Goal: Information Seeking & Learning: Learn about a topic

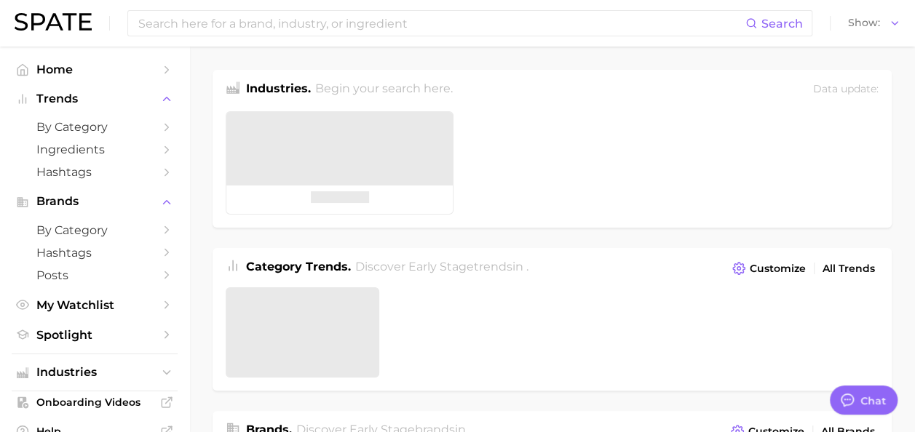
type textarea "x"
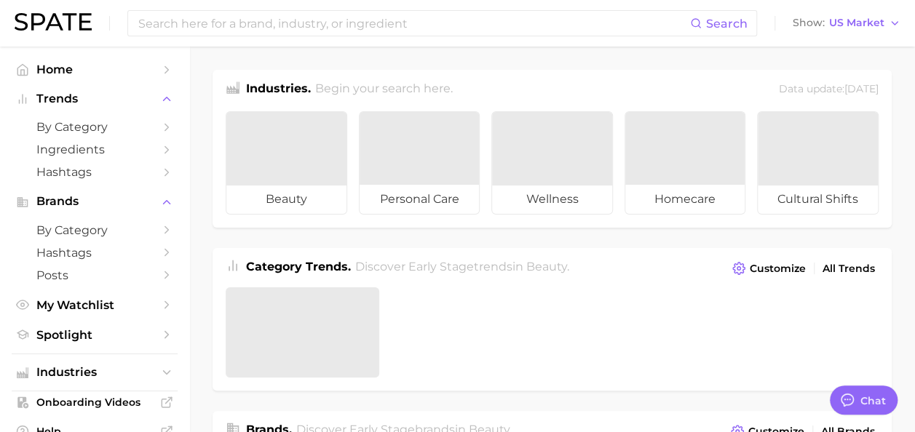
click at [319, 41] on div "Search Show US Market" at bounding box center [458, 23] width 886 height 47
click at [320, 28] on input at bounding box center [413, 23] width 553 height 25
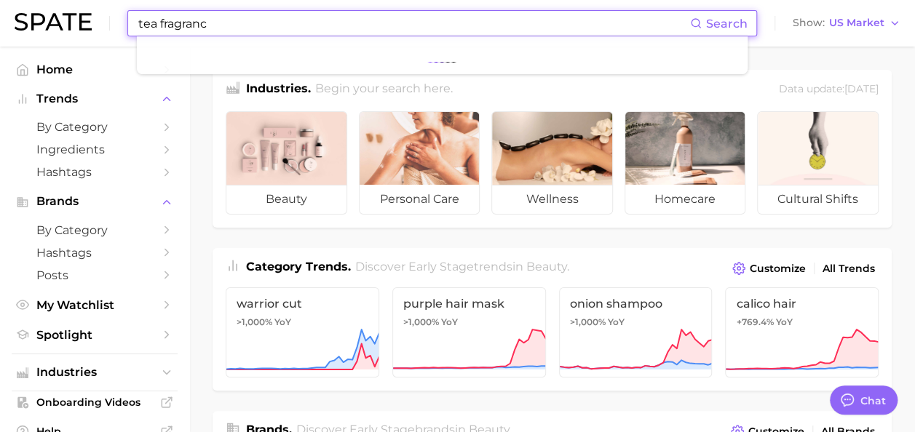
type input "tea fragrance"
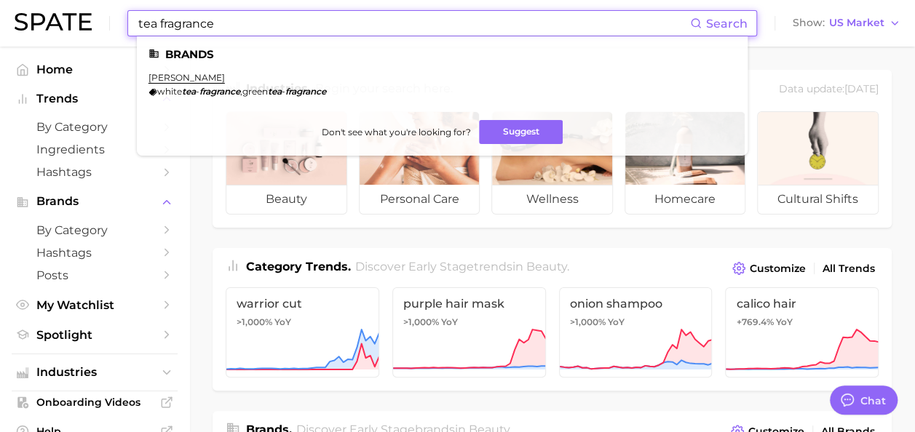
drag, startPoint x: 237, startPoint y: 25, endPoint x: 121, endPoint y: 27, distance: 115.7
click at [121, 27] on div "tea fragrance Search Brands elizabeth arden white tea - fragrance , green tea -…" at bounding box center [458, 23] width 886 height 47
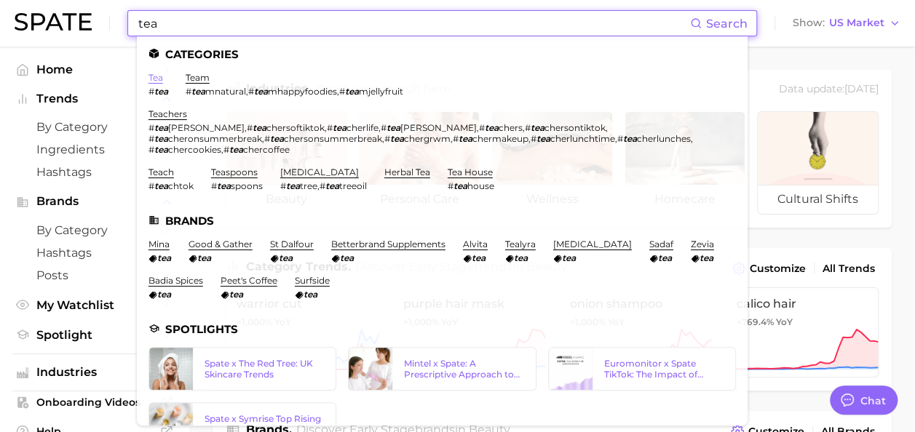
type input "tea"
click at [159, 79] on link "tea" at bounding box center [155, 77] width 15 height 11
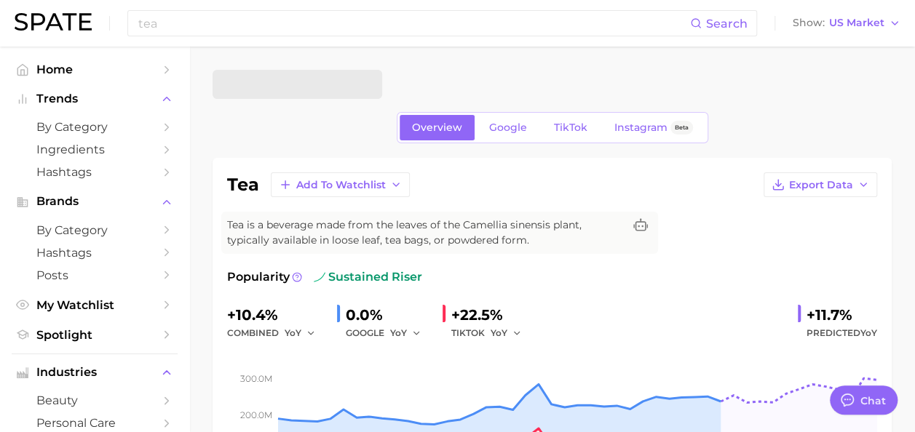
type textarea "x"
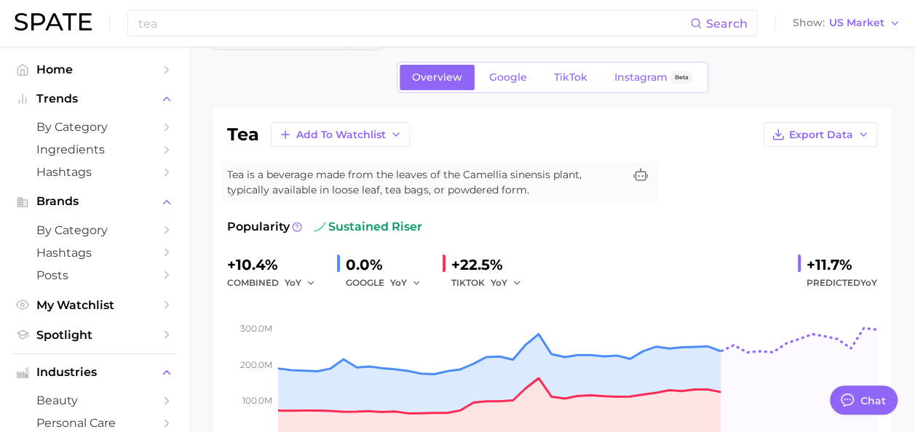
scroll to position [73, 0]
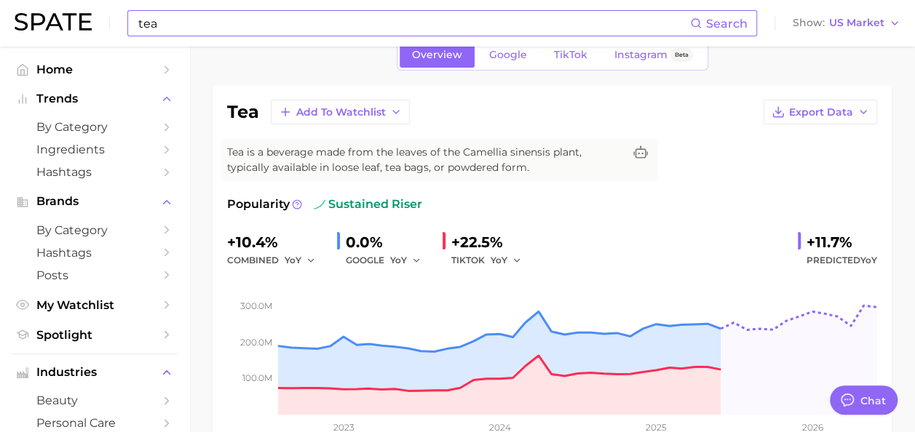
click at [251, 25] on input "tea" at bounding box center [413, 23] width 553 height 25
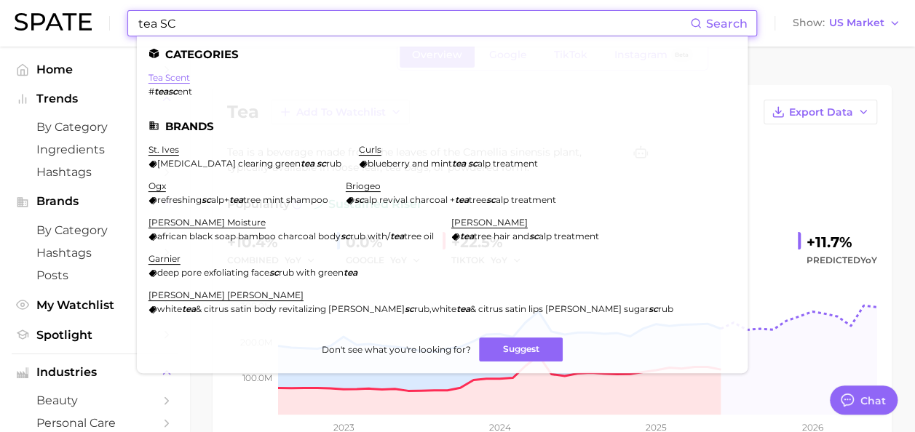
type input "tea SC"
click at [162, 76] on link "tea scent" at bounding box center [168, 77] width 41 height 11
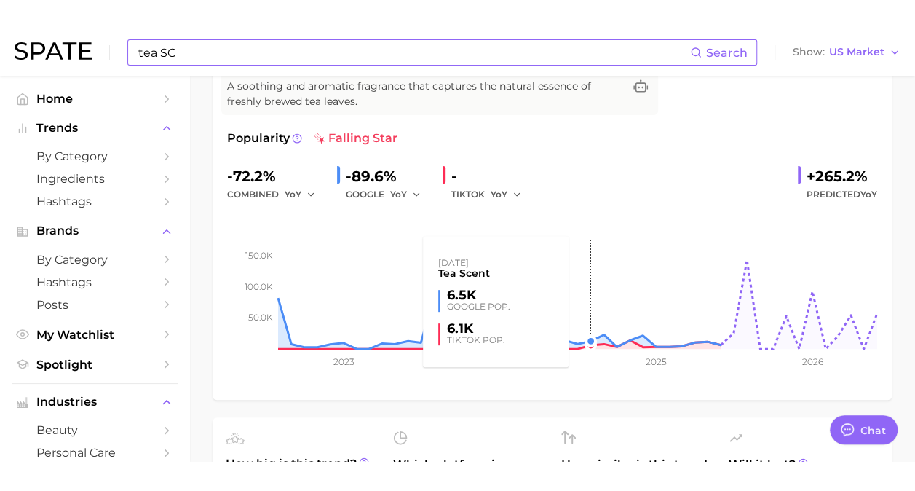
scroll to position [146, 0]
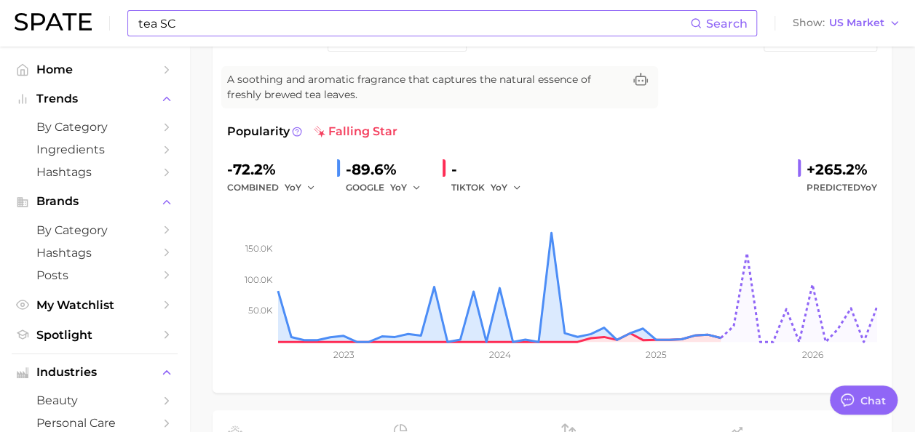
type textarea "x"
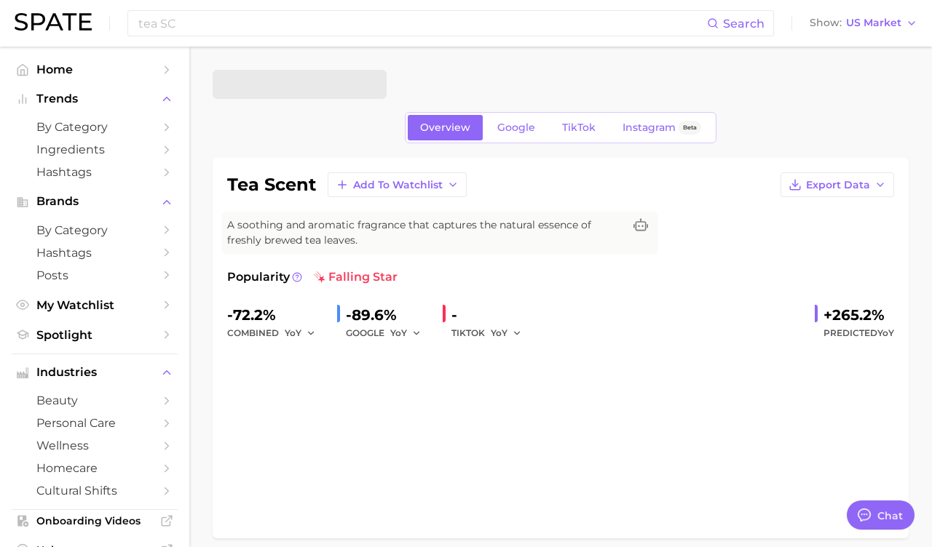
type textarea "x"
